Goal: Task Accomplishment & Management: Complete application form

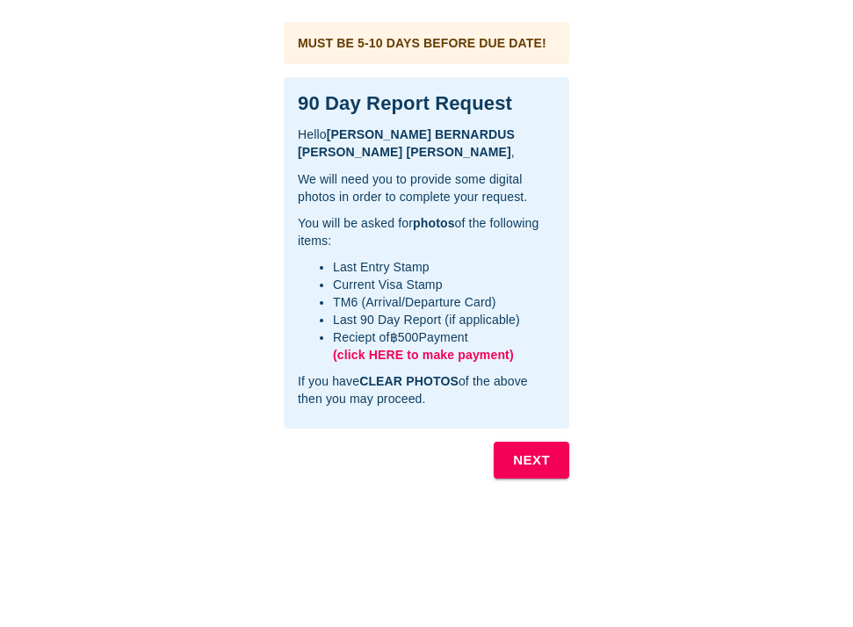
click at [533, 459] on b "NEXT" at bounding box center [531, 460] width 37 height 23
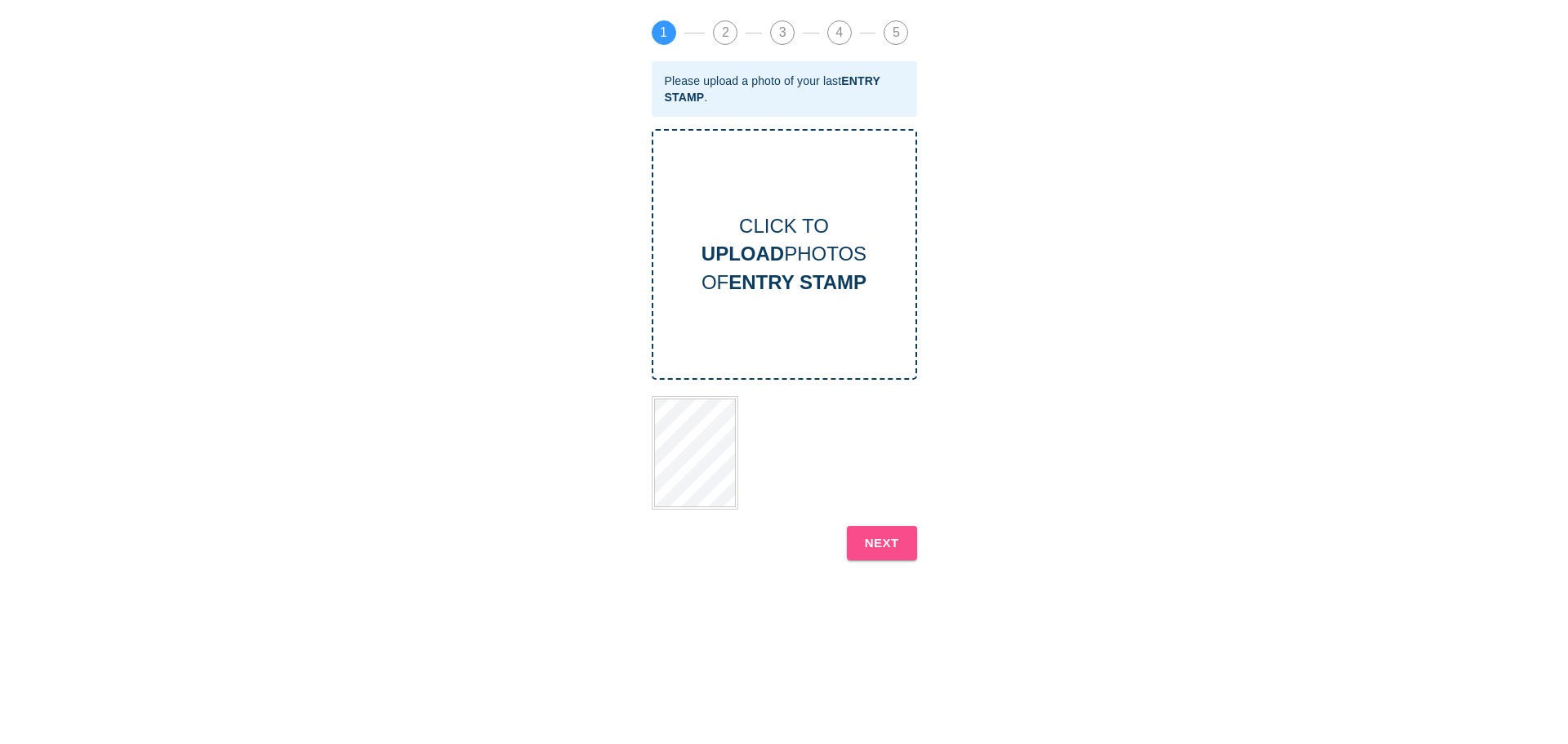
click at [792, 542] on b "NEXT" at bounding box center [881, 543] width 34 height 21
click at [792, 539] on b "NEXT" at bounding box center [881, 543] width 34 height 21
click at [792, 546] on b "NEXT" at bounding box center [881, 543] width 34 height 21
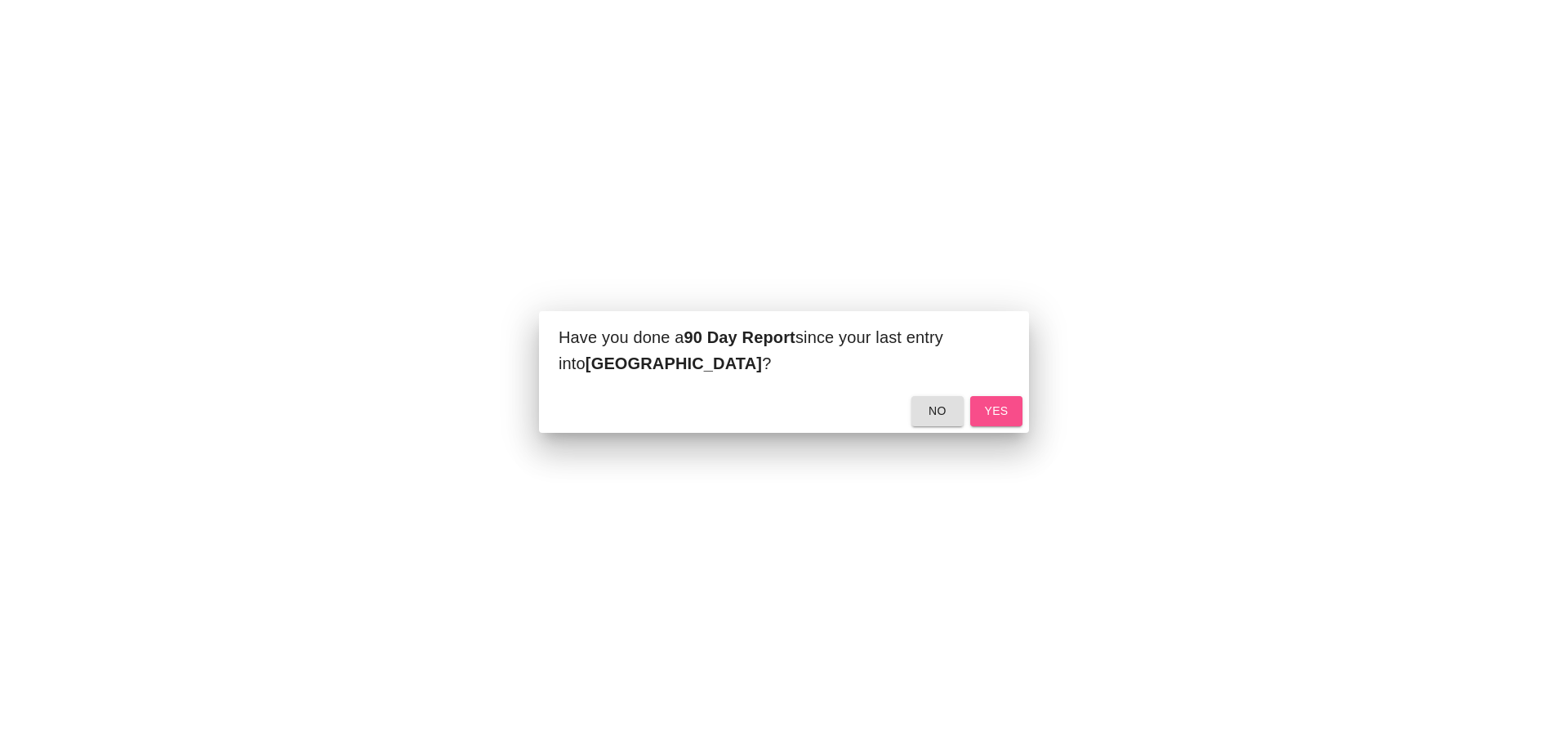
click at [792, 405] on span "yes" at bounding box center [996, 411] width 26 height 20
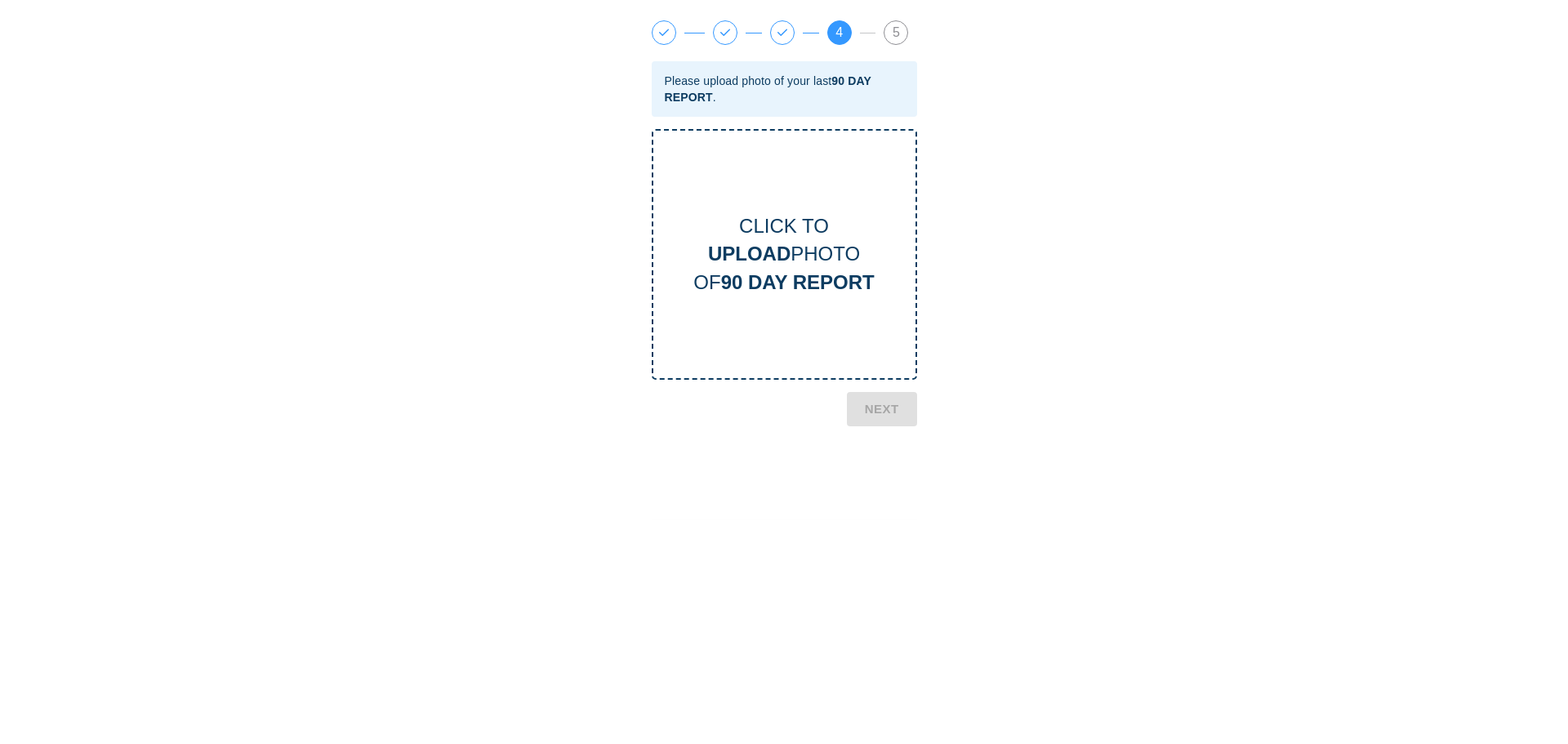
click at [777, 37] on span "3" at bounding box center [782, 33] width 23 height 23
click at [792, 538] on b "NEXT" at bounding box center [881, 543] width 34 height 21
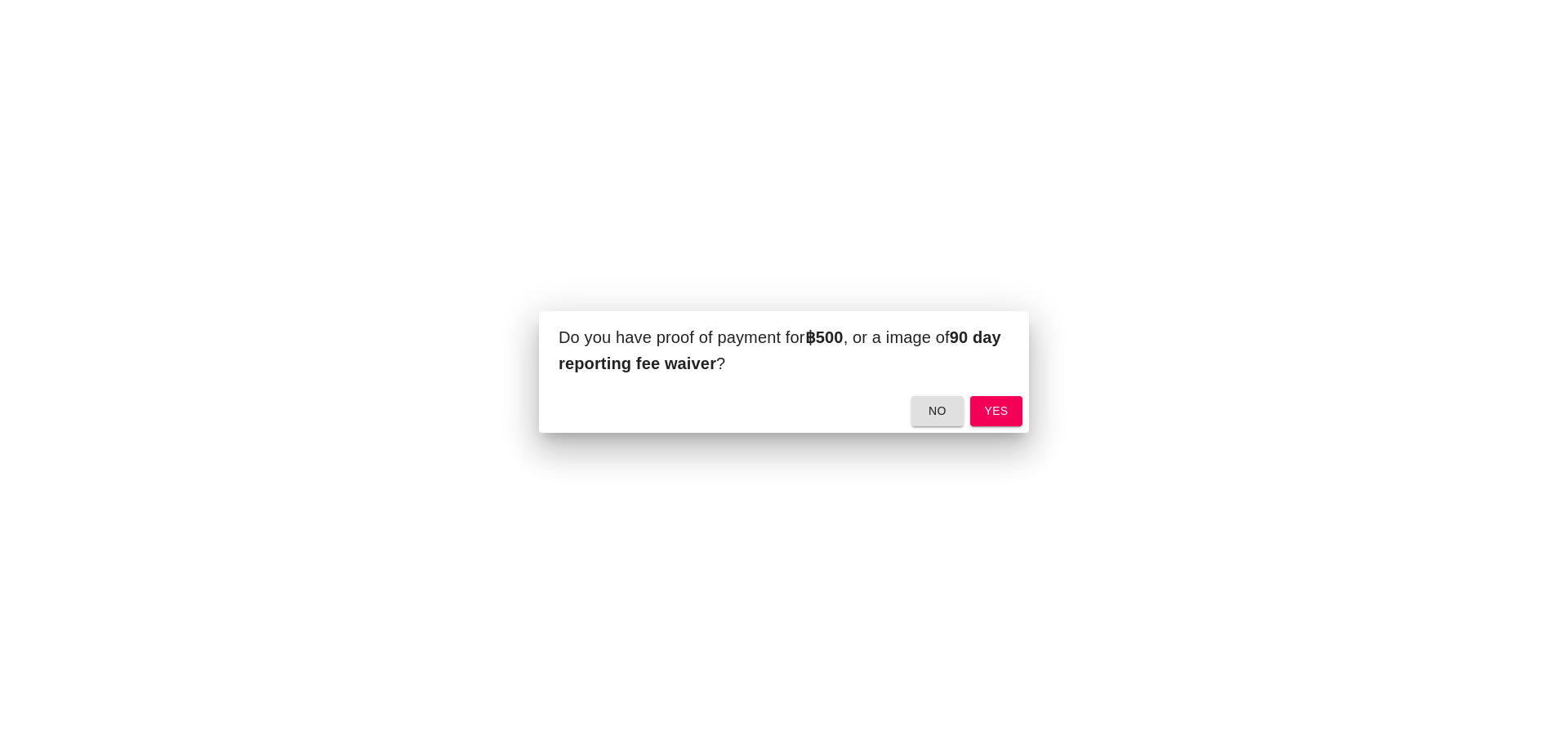
click at [792, 414] on span "yes" at bounding box center [996, 411] width 26 height 20
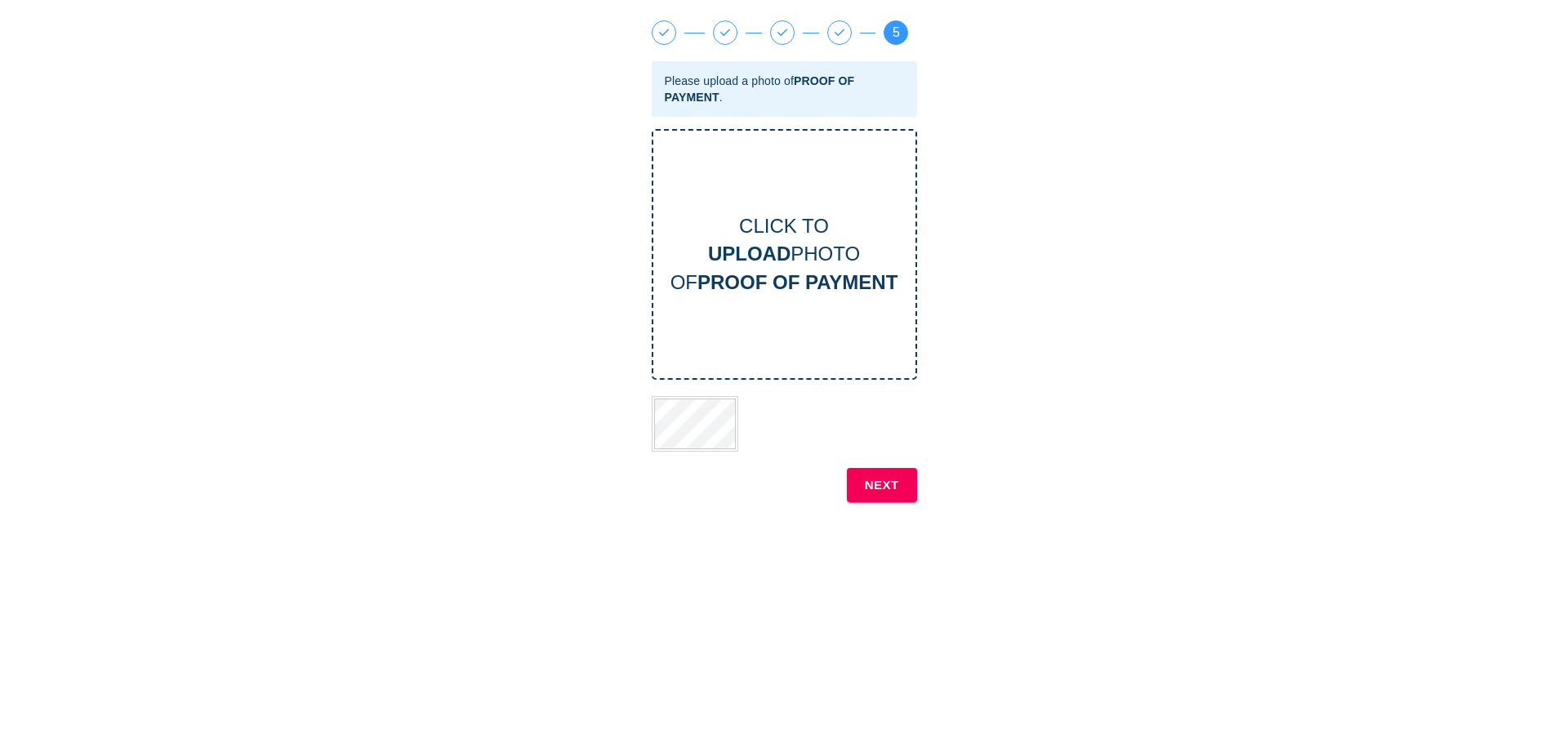
click at [792, 481] on b "NEXT" at bounding box center [881, 485] width 34 height 21
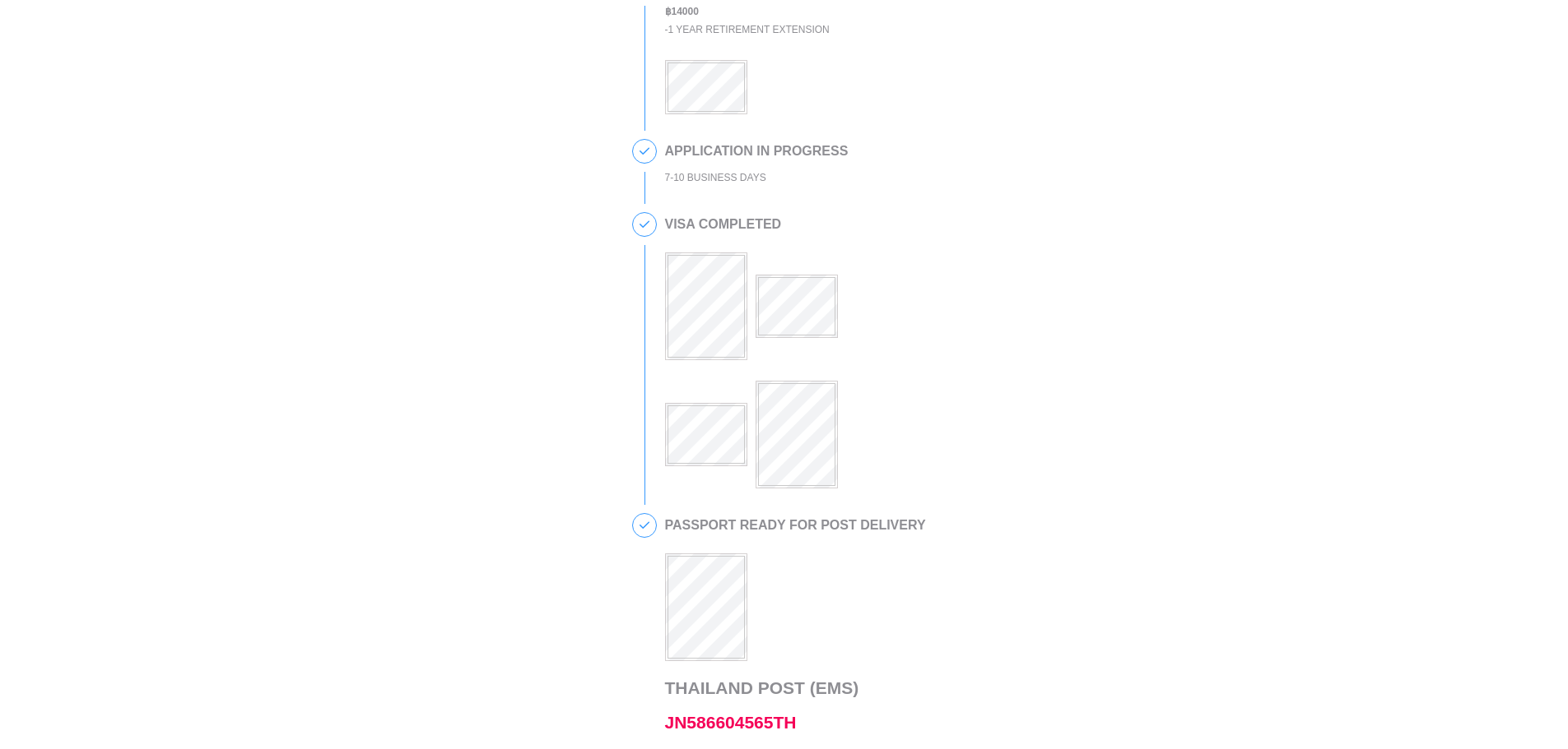
scroll to position [246, 0]
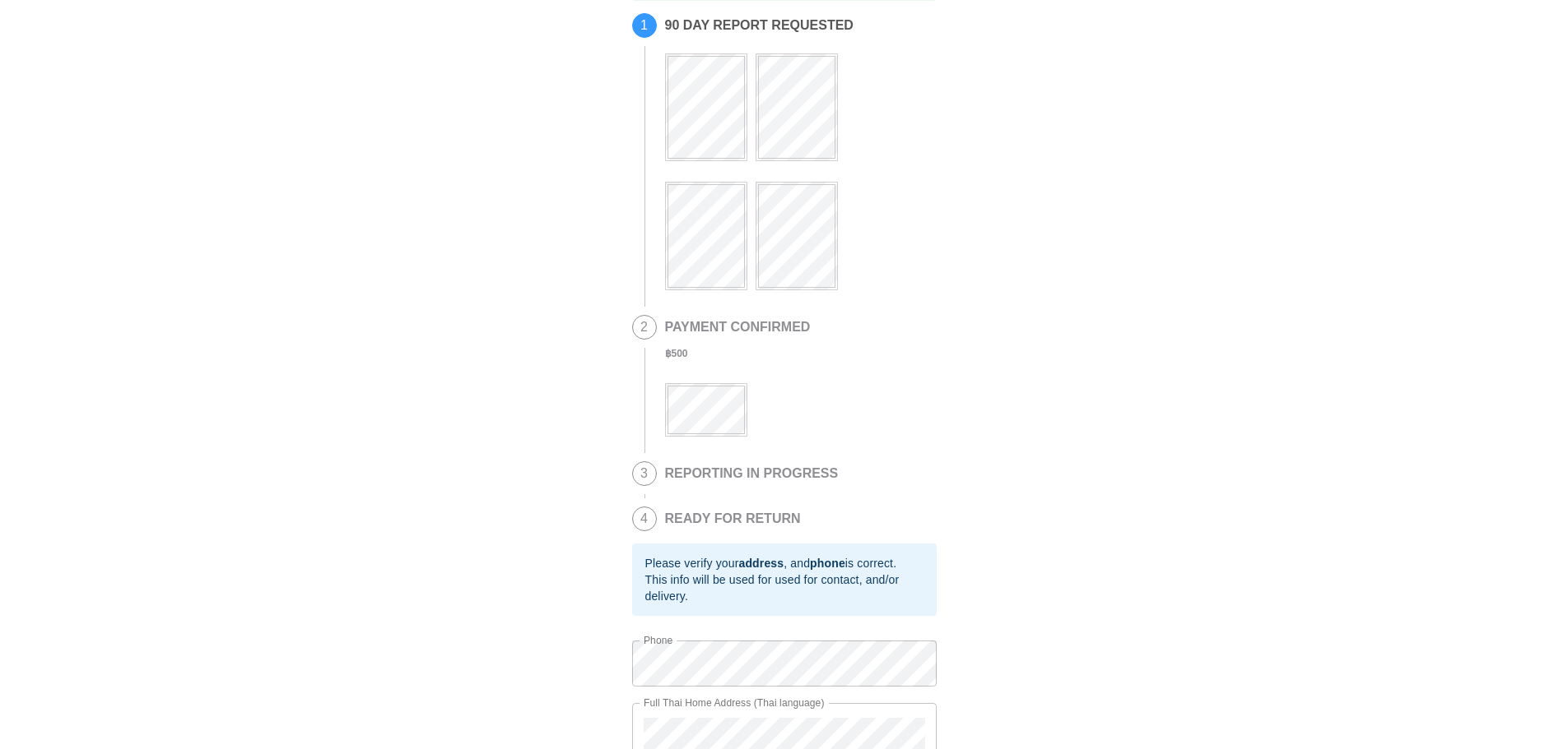
scroll to position [151, 0]
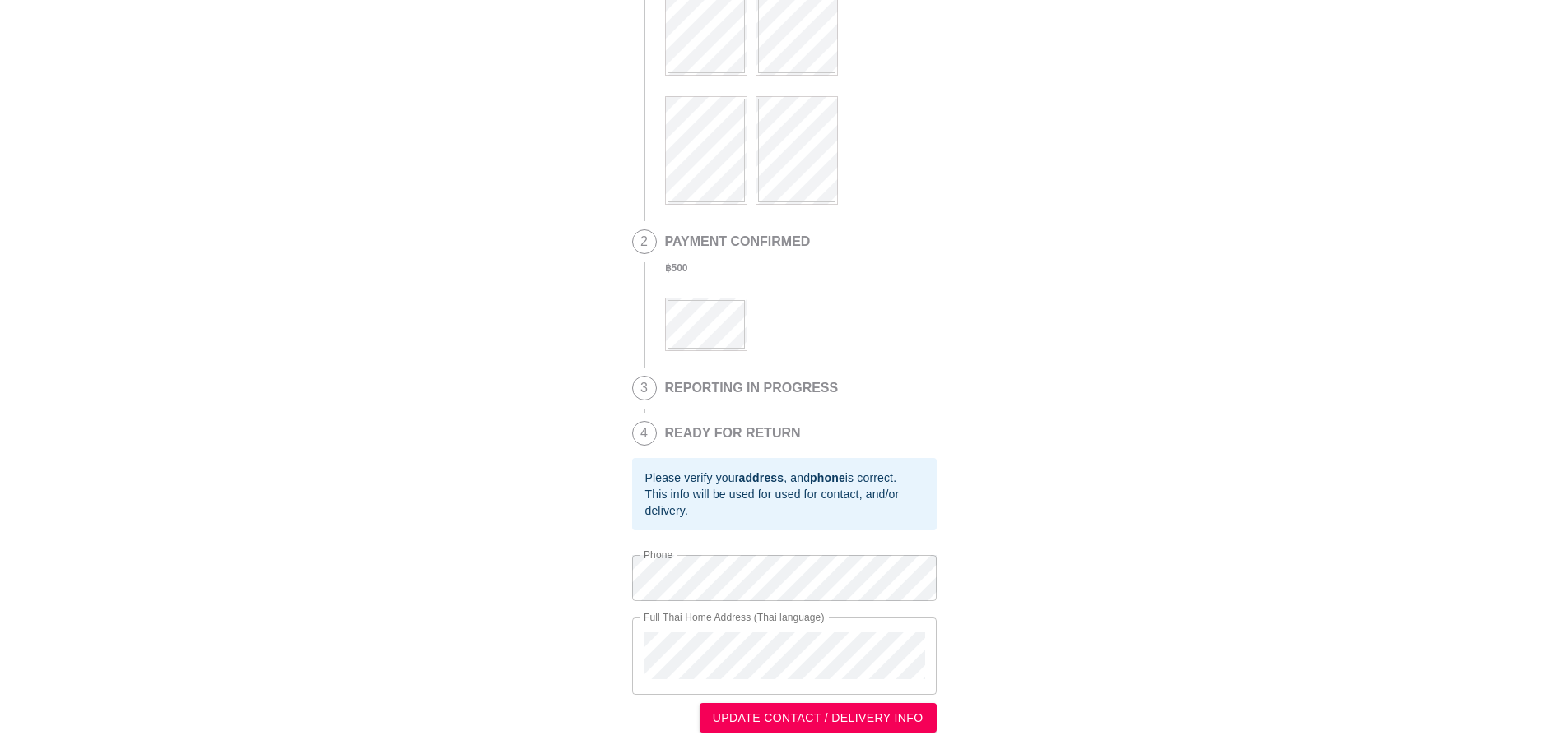
click at [867, 717] on span "UPDATE CONTACT / DELIVERY INFO" at bounding box center [818, 718] width 211 height 21
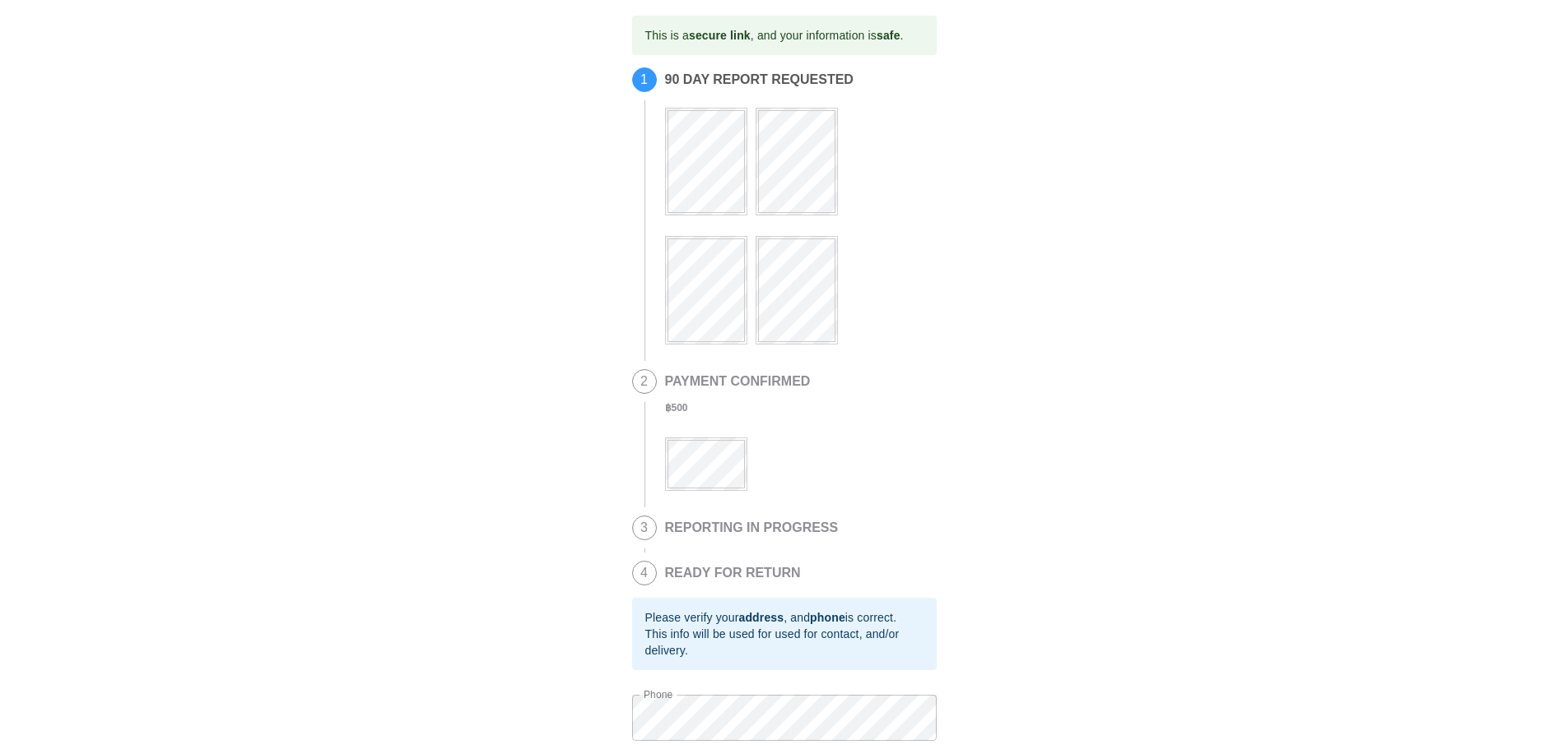
scroll to position [0, 0]
